Goal: Task Accomplishment & Management: Use online tool/utility

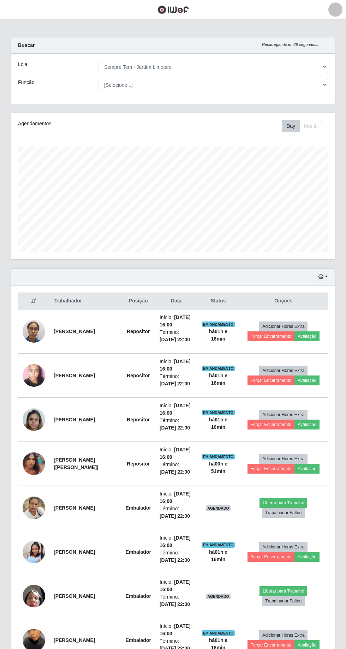
select select "508"
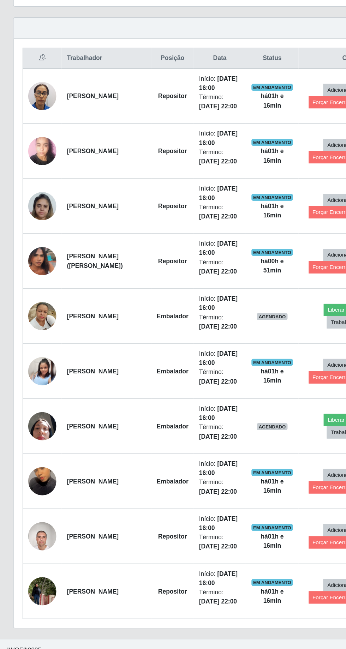
scroll to position [142, 0]
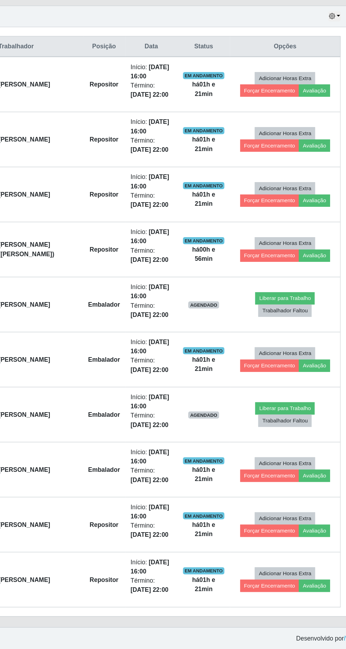
click at [155, 483] on td "Início: [DATE] 16:00 Término: [DATE] 22:00" at bounding box center [176, 461] width 42 height 44
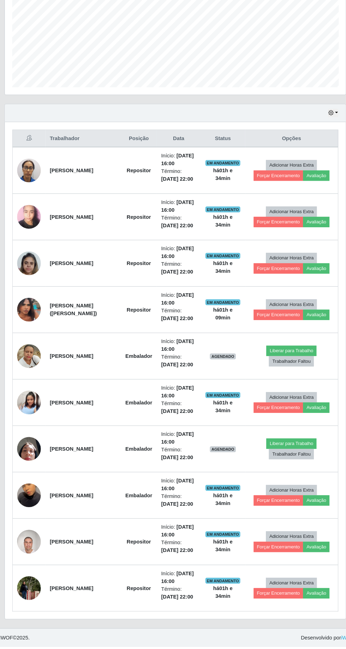
scroll to position [232, 0]
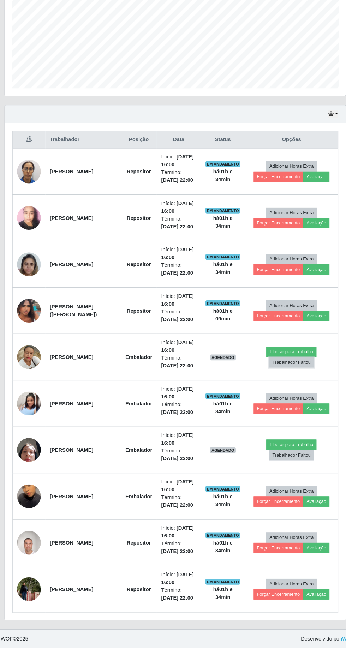
click at [285, 373] on button "Trabalhador Faltou" at bounding box center [283, 378] width 43 height 10
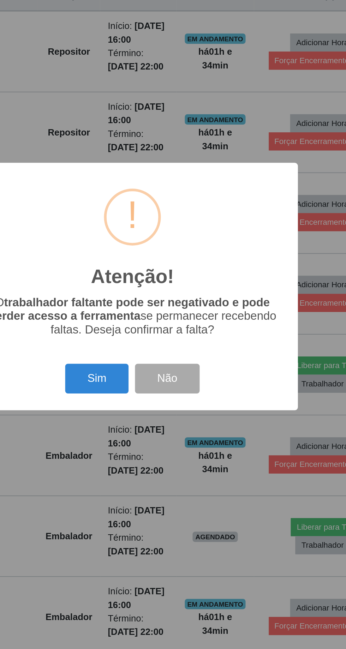
click at [175, 358] on div "O trabalhador faltante pode ser negativado e pode perder acesso a ferramenta se…" at bounding box center [173, 344] width 167 height 28
click at [158, 383] on button "Sim" at bounding box center [153, 375] width 34 height 17
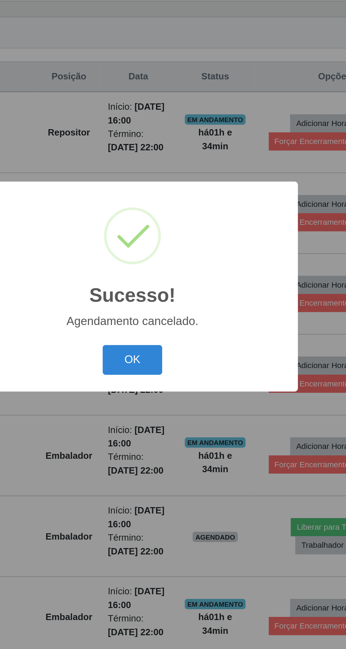
scroll to position [174, 0]
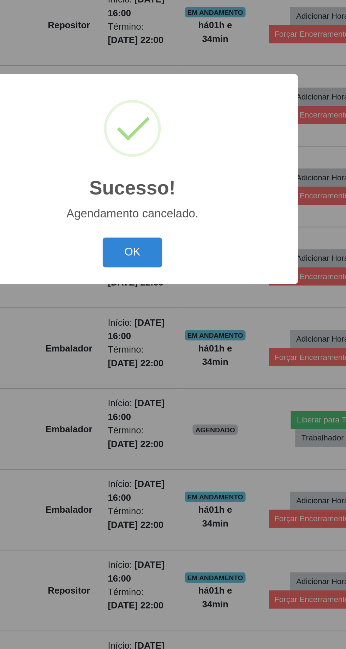
click at [178, 444] on div "Sucesso! × Agendamento cancelado. OK Cancel" at bounding box center [173, 324] width 346 height 649
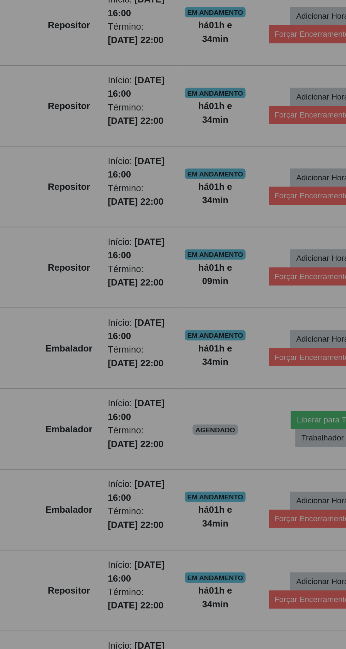
click at [180, 349] on button "OK" at bounding box center [173, 345] width 16 height 8
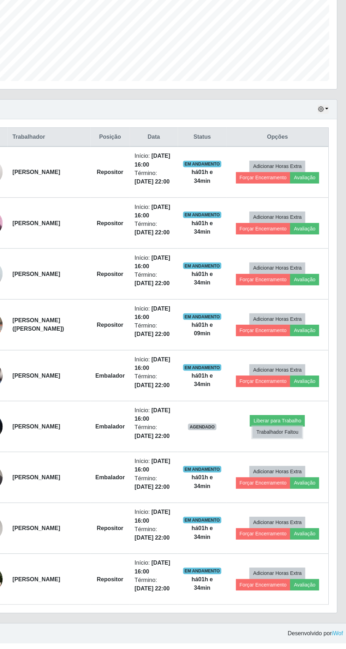
click at [282, 462] on button "Trabalhador Faltou" at bounding box center [283, 466] width 43 height 10
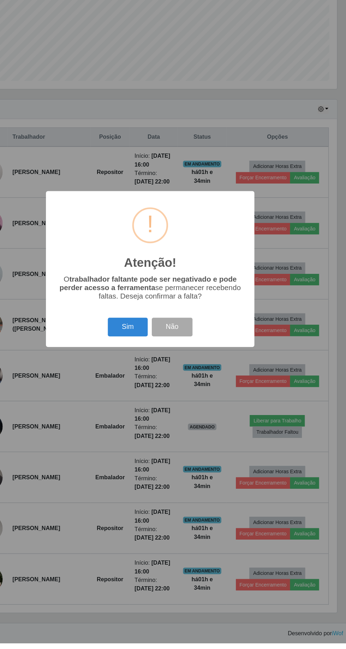
click at [148, 383] on button "Sim" at bounding box center [153, 375] width 34 height 17
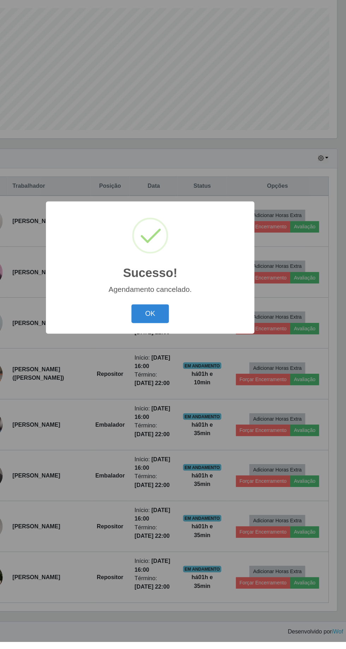
scroll to position [115, 0]
click at [166, 373] on button "OK" at bounding box center [173, 364] width 33 height 17
